Goal: Information Seeking & Learning: Check status

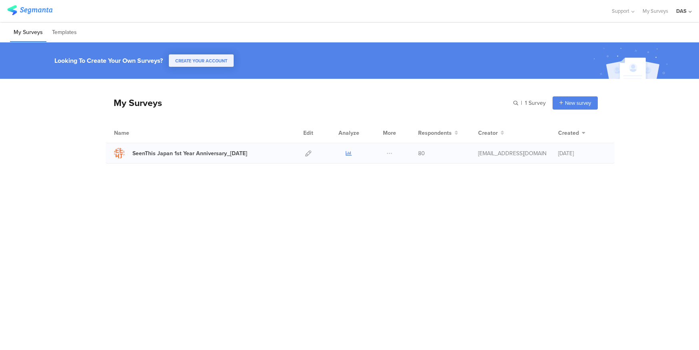
click at [350, 154] on icon at bounding box center [349, 153] width 6 height 6
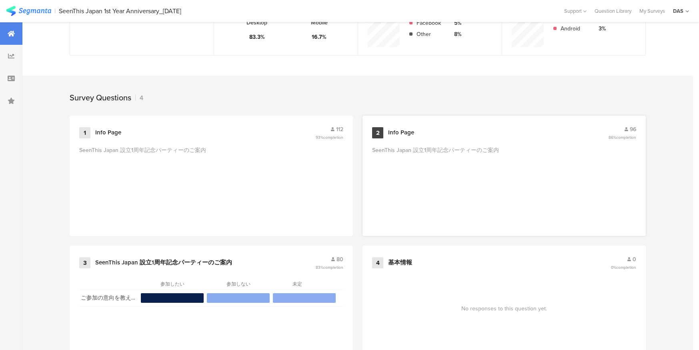
scroll to position [300, 0]
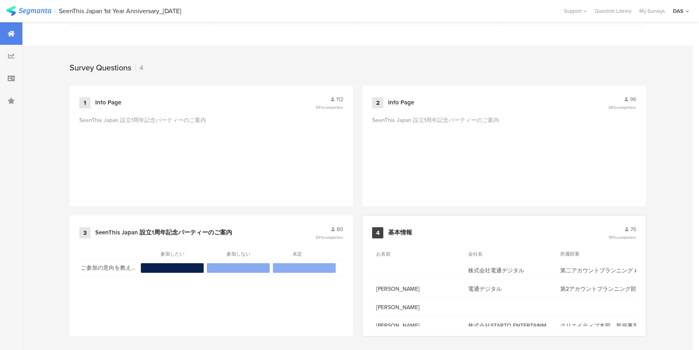
click at [630, 226] on span "76" at bounding box center [633, 229] width 6 height 8
